Goal: Transaction & Acquisition: Purchase product/service

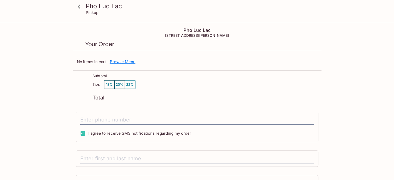
click at [129, 62] on link "Browse Menu" at bounding box center [123, 61] width 26 height 5
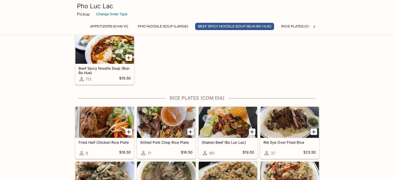
scroll to position [336, 0]
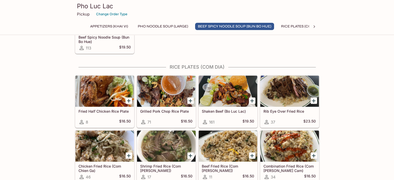
click at [236, 88] on div at bounding box center [227, 91] width 58 height 31
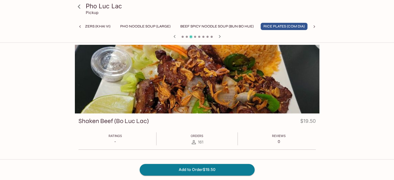
scroll to position [0, 19]
click at [215, 169] on button "Add to Order $19.50" at bounding box center [196, 169] width 115 height 11
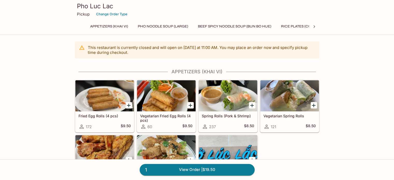
click at [312, 27] on icon at bounding box center [313, 26] width 5 height 5
click at [232, 26] on button "[PERSON_NAME] (Mon Xao)" at bounding box center [231, 26] width 57 height 7
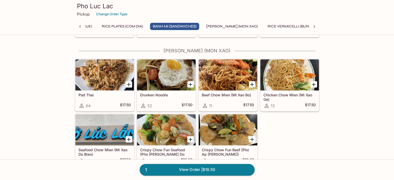
scroll to position [612, 0]
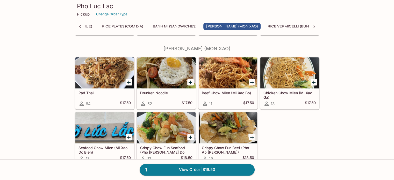
click at [241, 133] on div at bounding box center [227, 127] width 58 height 31
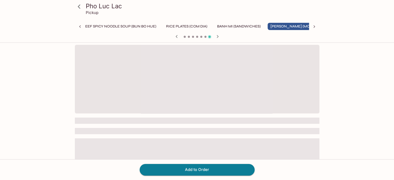
scroll to position [0, 118]
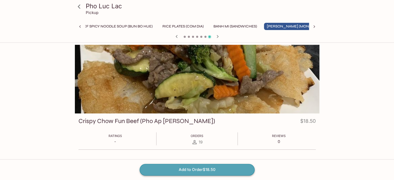
click at [213, 173] on button "Add to Order $18.50" at bounding box center [196, 169] width 115 height 11
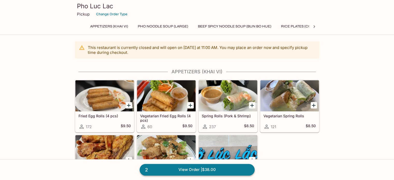
click at [216, 171] on link "2 View Order | $38.00" at bounding box center [196, 169] width 115 height 11
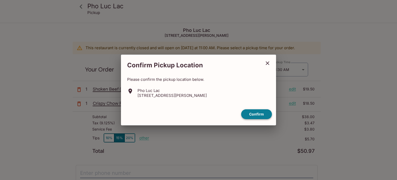
click at [264, 113] on button "Confirm" at bounding box center [256, 114] width 31 height 10
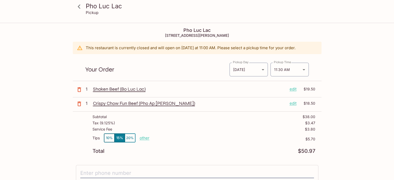
click at [142, 136] on p "other" at bounding box center [144, 137] width 10 height 5
drag, startPoint x: 175, startPoint y: 137, endPoint x: 203, endPoint y: 142, distance: 27.9
click at [198, 141] on div "Tips 10% 15% 20% Done 5.70 $5.70" at bounding box center [203, 140] width 223 height 15
type input "0.00"
click at [215, 139] on p "$5.70" at bounding box center [250, 139] width 130 height 4
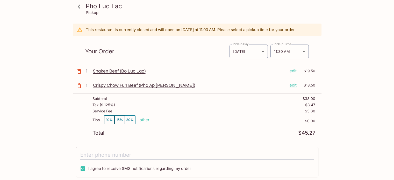
scroll to position [52, 0]
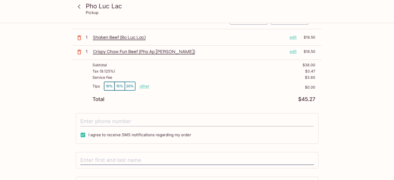
click at [152, 120] on input "tel" at bounding box center [196, 121] width 233 height 10
click at [85, 134] on input "I agree to receive SMS notifications regarding my order" at bounding box center [83, 135] width 10 height 10
checkbox input "false"
click at [115, 118] on input "tel" at bounding box center [196, 121] width 233 height 10
type input "[PHONE_NUMBER]"
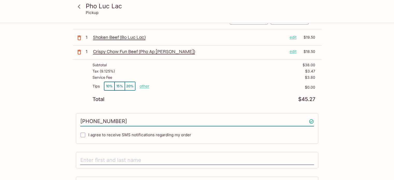
click at [126, 153] on div at bounding box center [197, 160] width 242 height 17
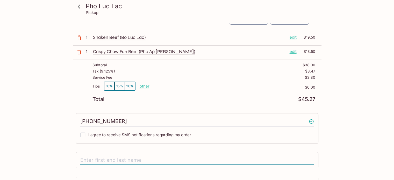
click at [128, 159] on input "text" at bounding box center [196, 160] width 233 height 10
type input "G"
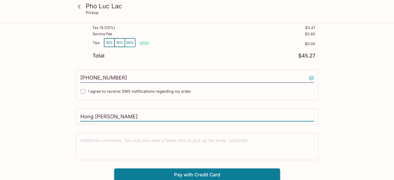
type input "Hong [PERSON_NAME]"
click at [206, 173] on button "Pay with Credit Card" at bounding box center [197, 174] width 166 height 13
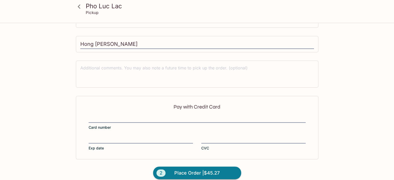
scroll to position [173, 0]
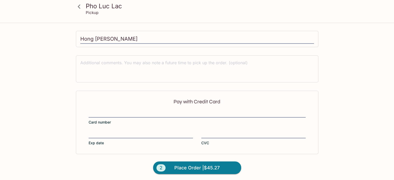
click at [133, 109] on div "Pay with Credit Card Card number Exp date CVC" at bounding box center [197, 122] width 242 height 63
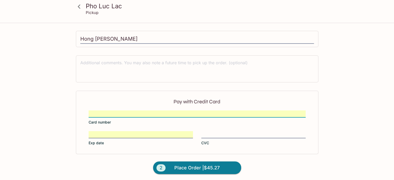
click at [239, 131] on div at bounding box center [253, 134] width 104 height 7
click at [239, 131] on input "CVC" at bounding box center [253, 131] width 104 height 0
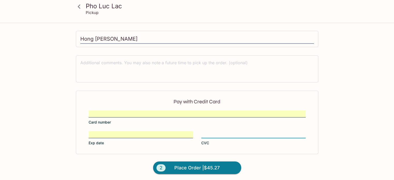
click at [348, 97] on div "Pho Luc Lac Pickup Pho Luc [GEOGRAPHIC_DATA][STREET_ADDRESS][PERSON_NAME] This …" at bounding box center [196, 15] width 331 height 331
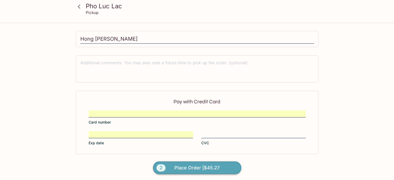
click at [208, 166] on span "Place Order | $45.27" at bounding box center [196, 168] width 45 height 8
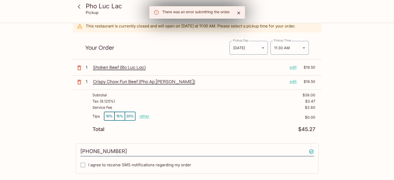
scroll to position [0, 0]
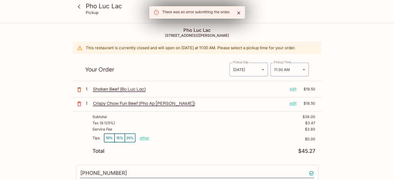
click at [260, 68] on body "Pho Luc Lac Pickup Pho Luc [GEOGRAPHIC_DATA][STREET_ADDRESS][PERSON_NAME] This …" at bounding box center [197, 113] width 394 height 180
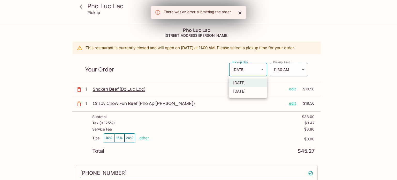
click at [251, 85] on li "[DATE]" at bounding box center [248, 82] width 38 height 9
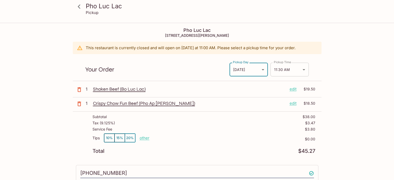
click at [290, 71] on body "Pho Luc Lac Pickup Pho Luc [GEOGRAPHIC_DATA][STREET_ADDRESS][PERSON_NAME] This …" at bounding box center [197, 113] width 394 height 180
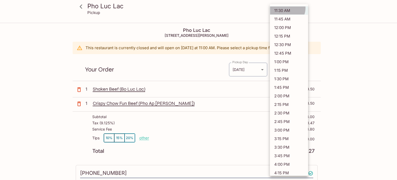
click at [287, 8] on li "11:30 AM" at bounding box center [289, 10] width 38 height 9
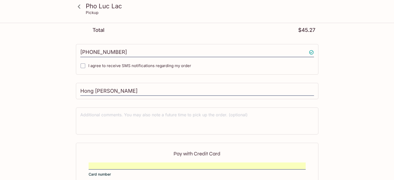
scroll to position [155, 0]
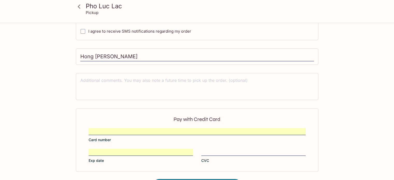
click at [228, 146] on div "Pay with Credit Card Card number Exp date CVC" at bounding box center [197, 139] width 242 height 63
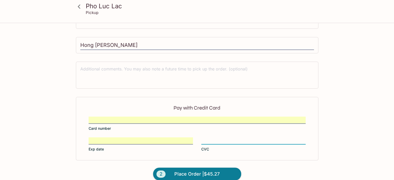
scroll to position [173, 0]
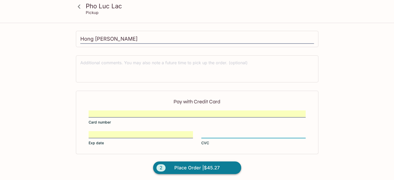
click at [215, 167] on span "Place Order | $45.27" at bounding box center [196, 168] width 45 height 8
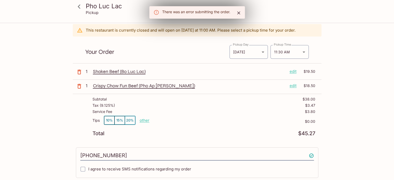
scroll to position [0, 0]
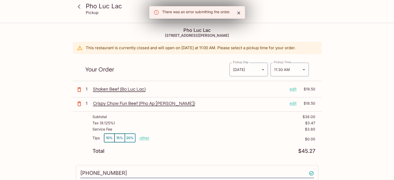
click at [205, 48] on p "This restaurant is currently closed and will open [DATE] at 11:00 AM . Please s…" at bounding box center [191, 47] width 210 height 5
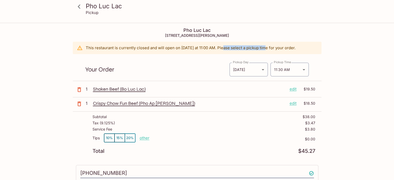
drag, startPoint x: 231, startPoint y: 49, endPoint x: 275, endPoint y: 51, distance: 44.5
click at [275, 51] on div "This restaurant is currently closed and will open [DATE] at 11:00 AM . Please s…" at bounding box center [191, 47] width 210 height 9
click at [276, 51] on div "This restaurant is currently closed and will open [DATE] at 11:00 AM . Please s…" at bounding box center [191, 47] width 210 height 9
click at [294, 68] on body "Pho Luc Lac Pickup Pho Luc [GEOGRAPHIC_DATA][STREET_ADDRESS][PERSON_NAME] This …" at bounding box center [197, 113] width 394 height 180
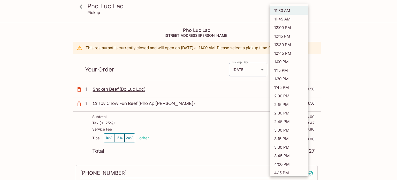
click at [347, 58] on div at bounding box center [198, 90] width 397 height 180
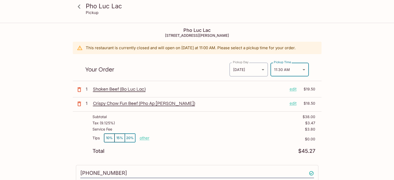
click at [79, 7] on icon at bounding box center [79, 6] width 9 height 9
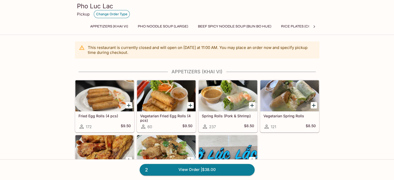
click at [111, 16] on button "Change Order Type" at bounding box center [112, 14] width 36 height 8
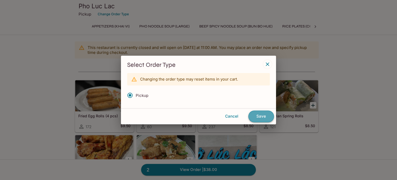
click at [261, 117] on button "Save" at bounding box center [262, 115] width 26 height 11
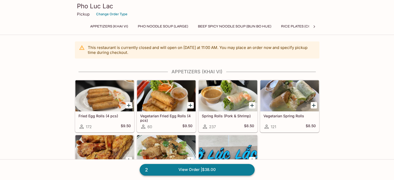
click at [220, 168] on link "2 View Order | $38.00" at bounding box center [196, 169] width 115 height 11
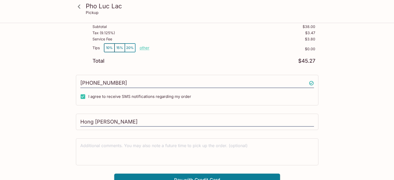
scroll to position [95, 0]
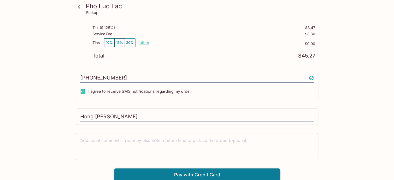
click at [192, 174] on button "Pay with Credit Card" at bounding box center [197, 174] width 166 height 13
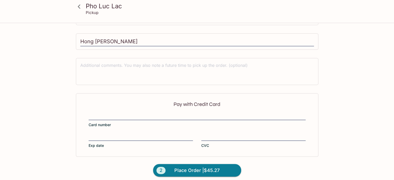
scroll to position [173, 0]
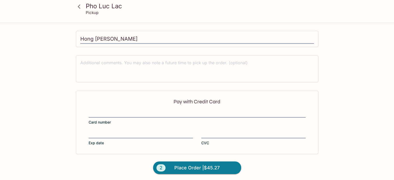
drag, startPoint x: 135, startPoint y: 105, endPoint x: 136, endPoint y: 108, distance: 2.9
click at [136, 106] on div "Pay with Credit Card Card number Exp date CVC" at bounding box center [197, 122] width 242 height 63
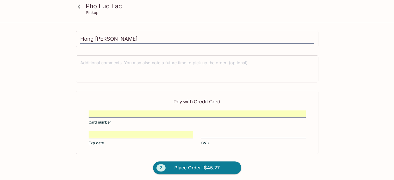
click at [176, 146] on div "Pay with Credit Card Card number Exp date CVC" at bounding box center [197, 122] width 242 height 63
click at [213, 165] on span "Place Order | $45.27" at bounding box center [196, 168] width 45 height 8
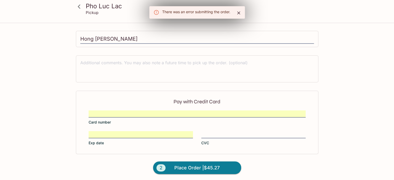
click at [240, 11] on icon "Close" at bounding box center [238, 12] width 5 height 5
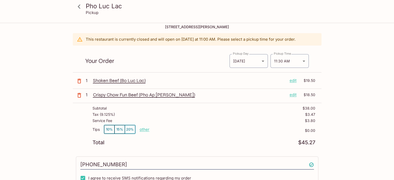
scroll to position [0, 0]
